Goal: Task Accomplishment & Management: Use online tool/utility

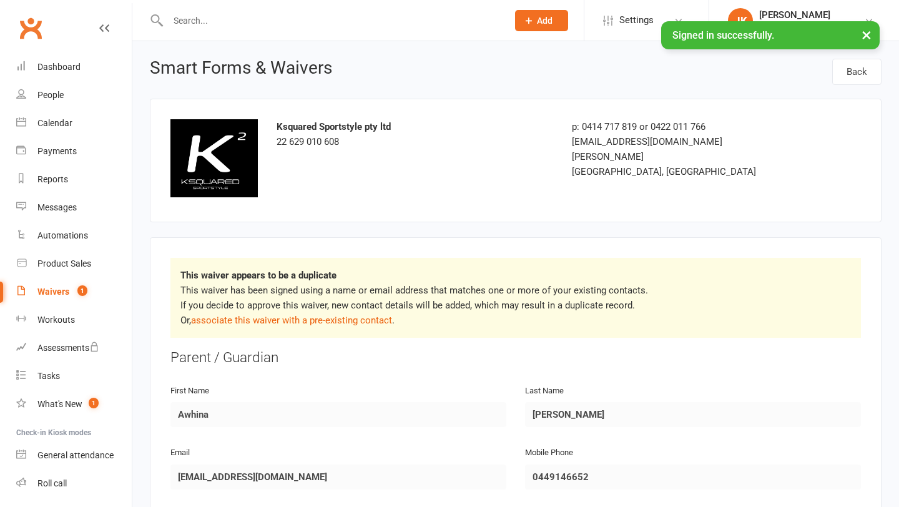
click at [65, 292] on div "Waivers" at bounding box center [53, 292] width 32 height 10
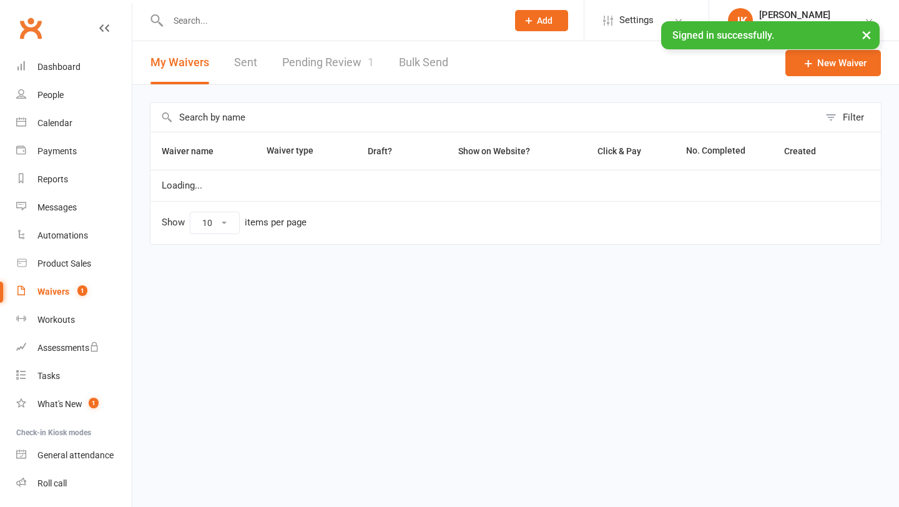
select select "100"
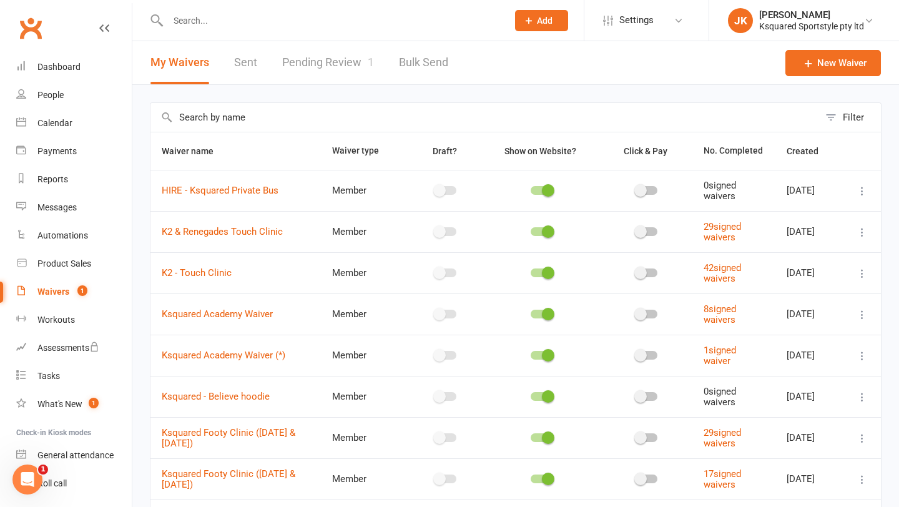
click at [345, 63] on link "Pending Review 1" at bounding box center [328, 62] width 92 height 43
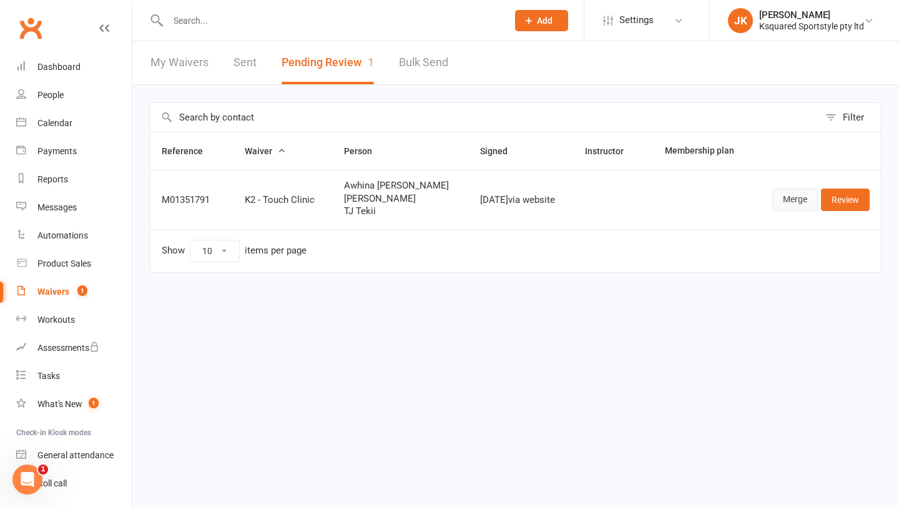
click at [797, 205] on link "Merge" at bounding box center [795, 200] width 46 height 22
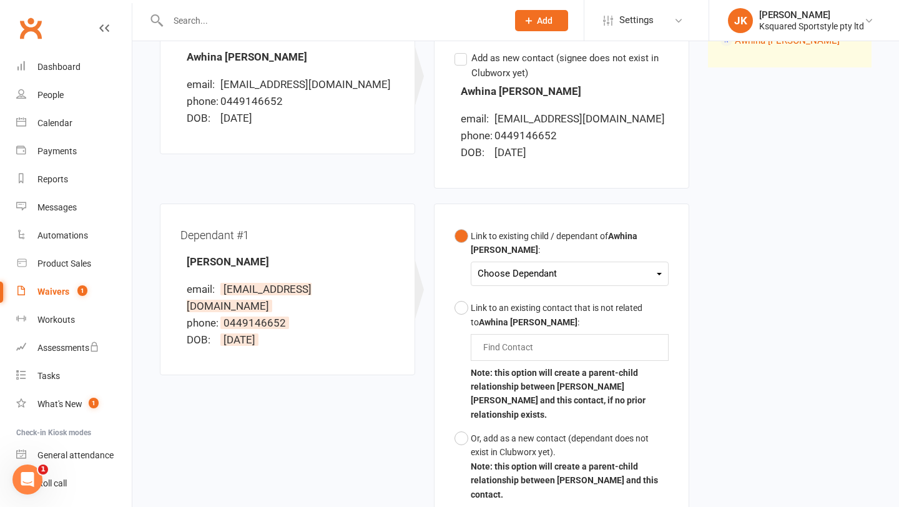
scroll to position [205, 0]
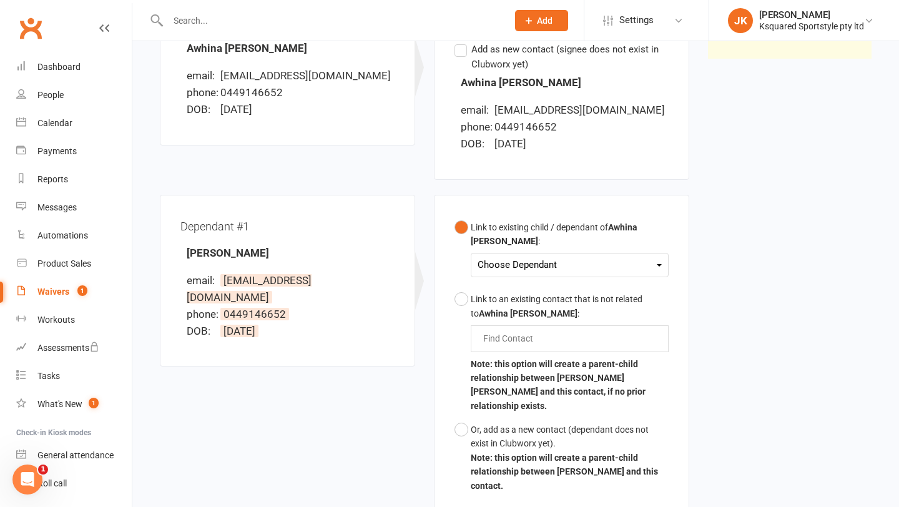
click at [589, 275] on div "Choose Dependant [PERSON_NAME] [PERSON_NAME]-Tekii [PERSON_NAME]" at bounding box center [570, 265] width 198 height 24
click at [593, 264] on div "Choose Dependant" at bounding box center [570, 265] width 184 height 17
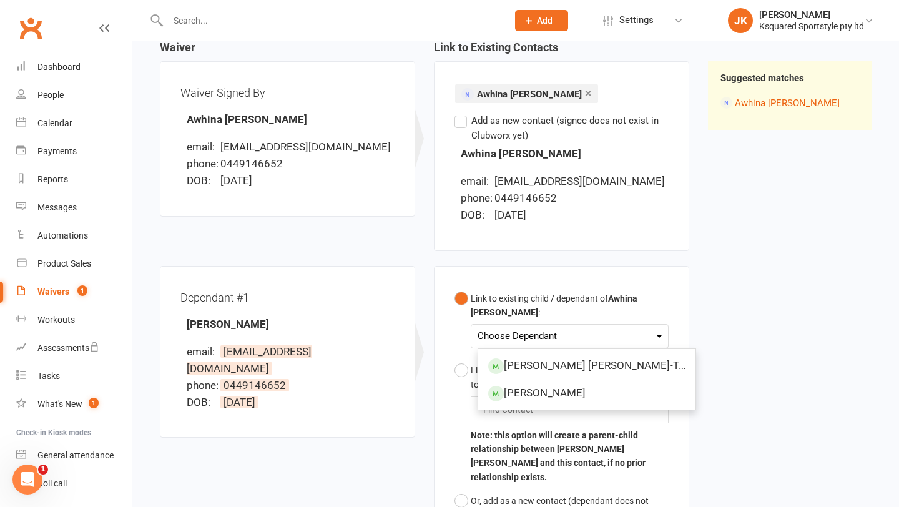
scroll to position [132, 0]
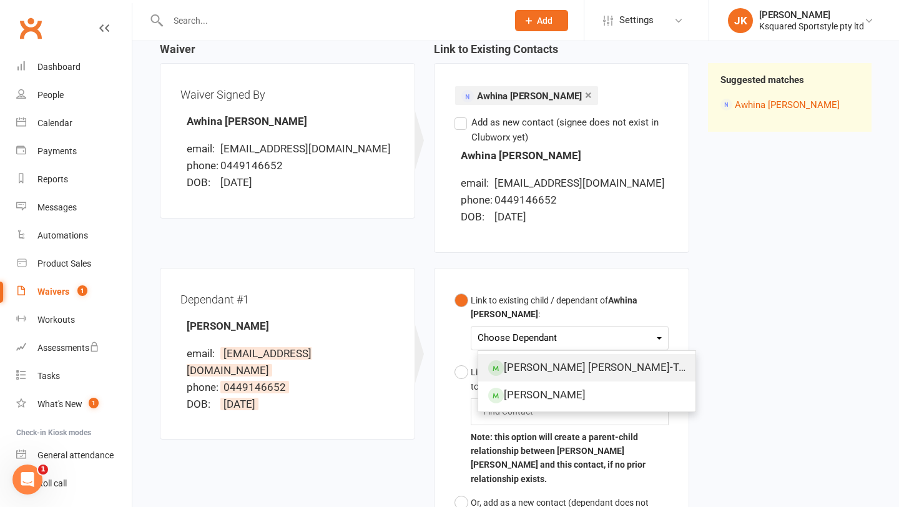
click at [525, 369] on link "[PERSON_NAME] [PERSON_NAME]-Tekii" at bounding box center [586, 367] width 217 height 27
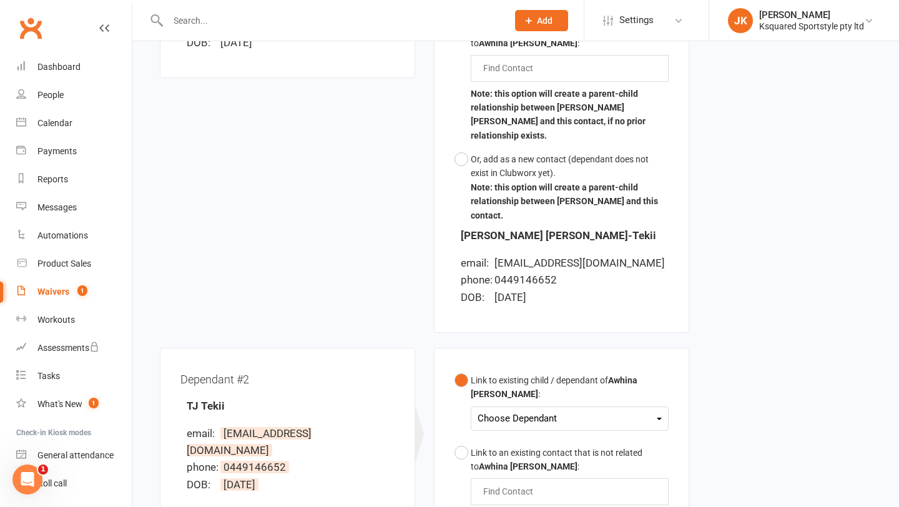
scroll to position [483, 0]
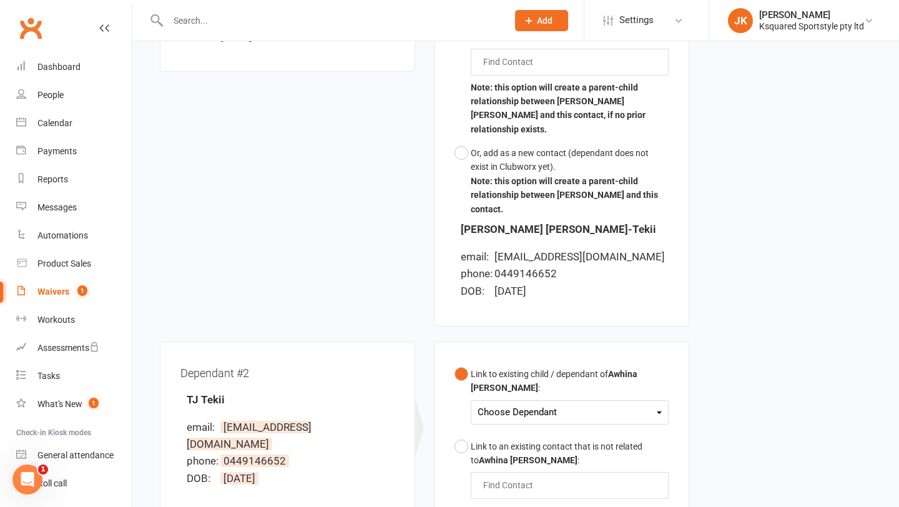
click at [559, 404] on div "Choose Dependant" at bounding box center [570, 412] width 184 height 17
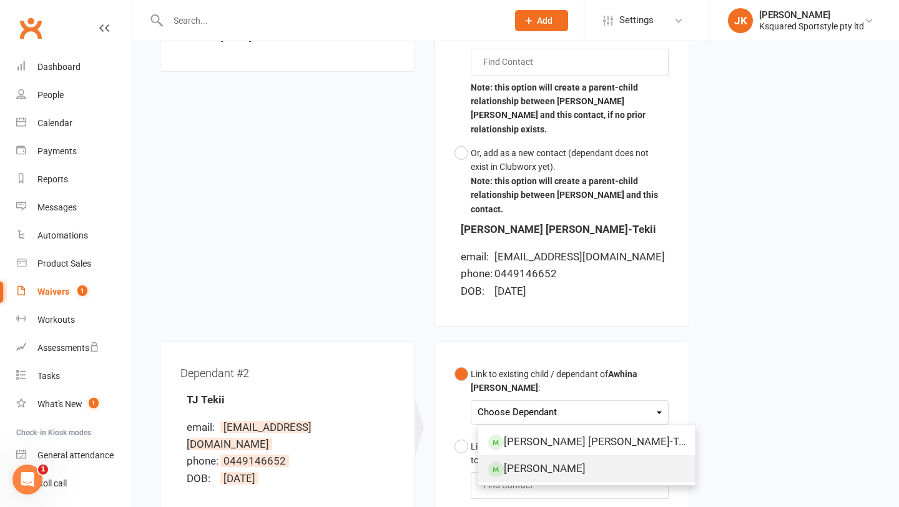
click at [541, 455] on link "[PERSON_NAME]" at bounding box center [586, 468] width 217 height 27
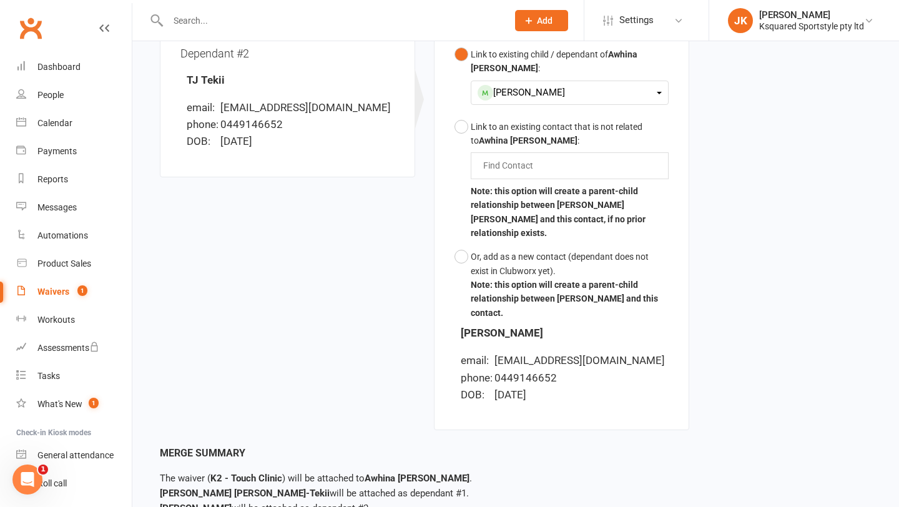
scroll to position [871, 0]
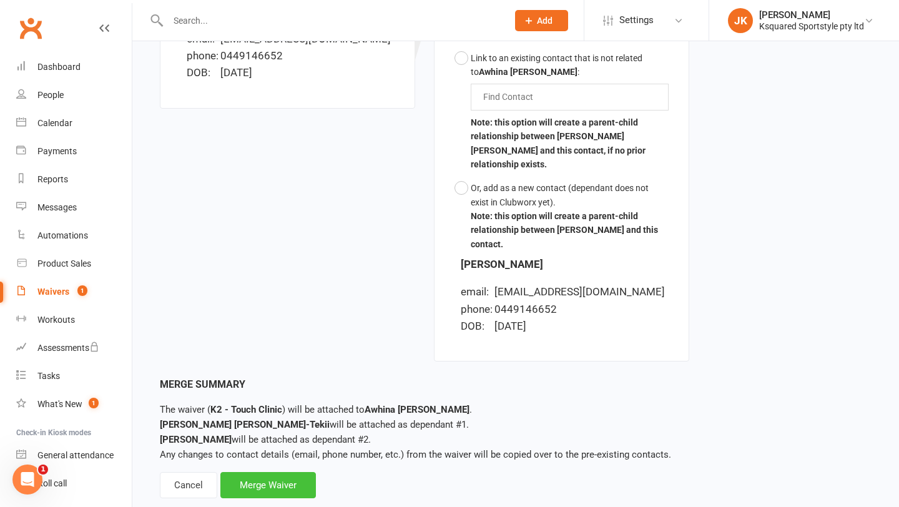
click at [283, 472] on div "Merge Waiver" at bounding box center [268, 485] width 96 height 26
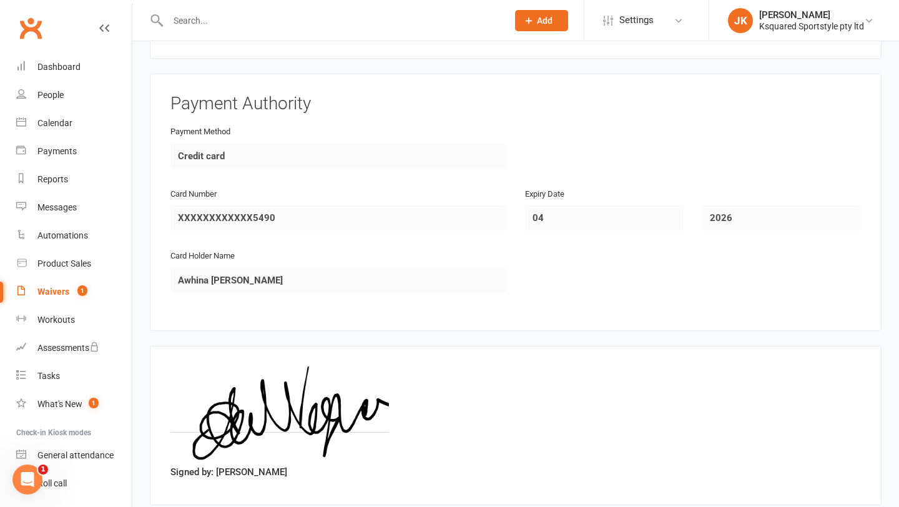
scroll to position [2234, 0]
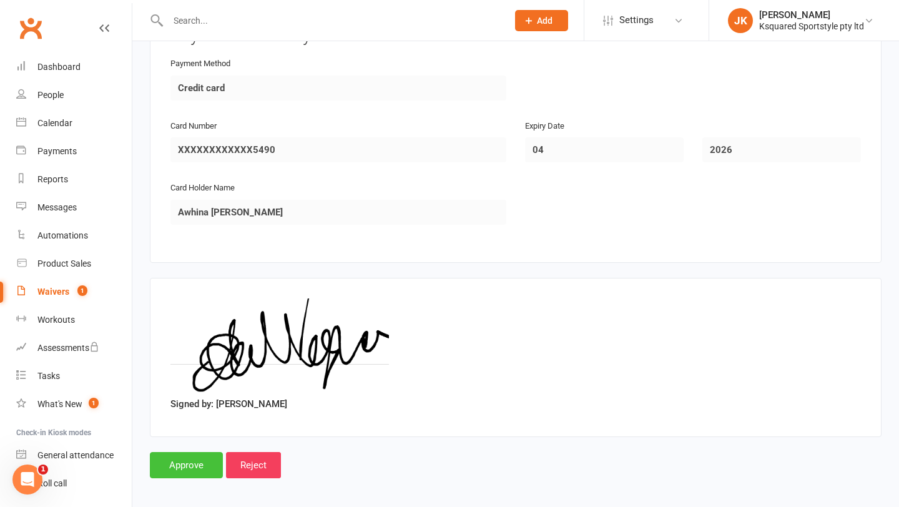
click at [182, 460] on input "Approve" at bounding box center [186, 465] width 73 height 26
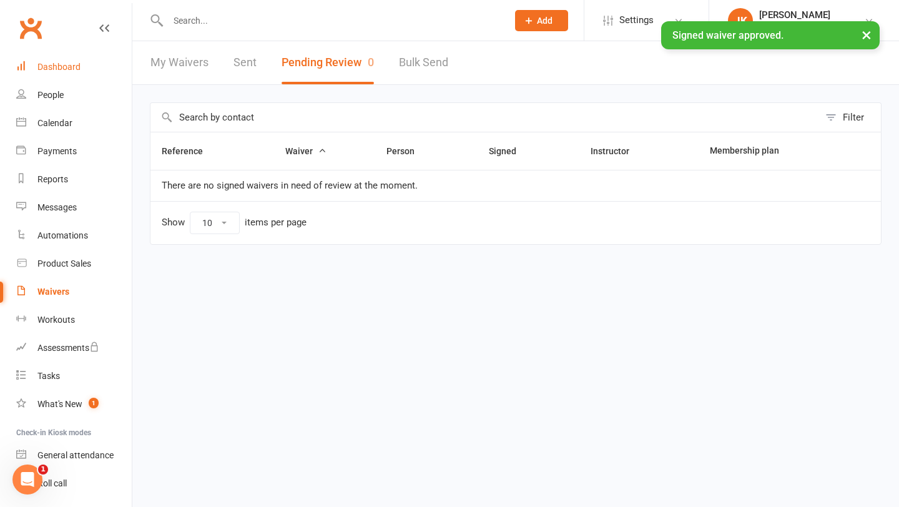
click at [91, 71] on link "Dashboard" at bounding box center [74, 67] width 116 height 28
